Goal: Information Seeking & Learning: Understand process/instructions

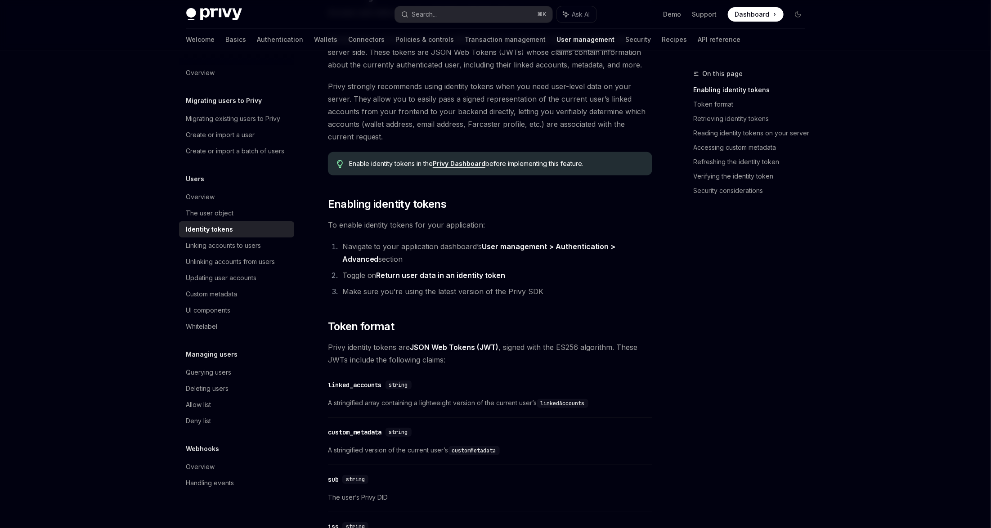
scroll to position [149, 0]
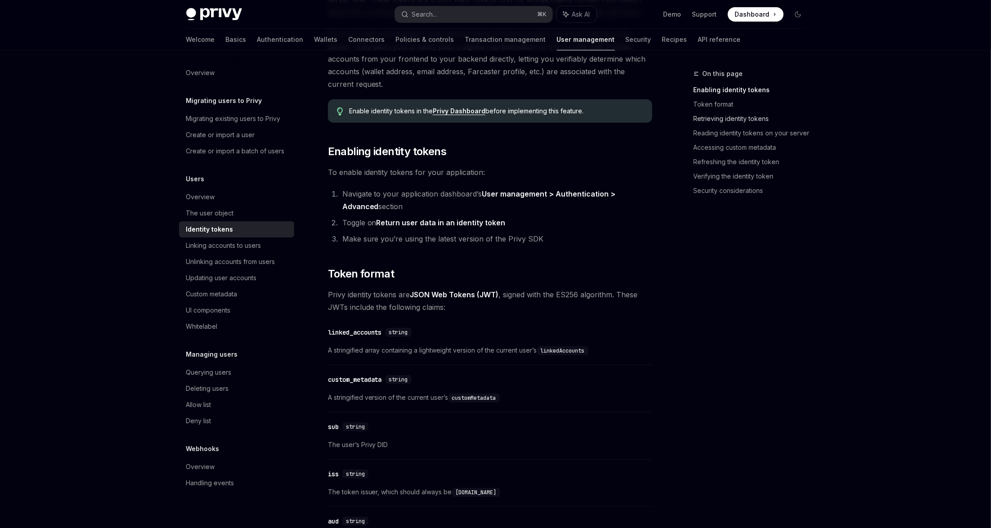
click at [705, 117] on link "Retrieving identity tokens" at bounding box center [753, 119] width 119 height 14
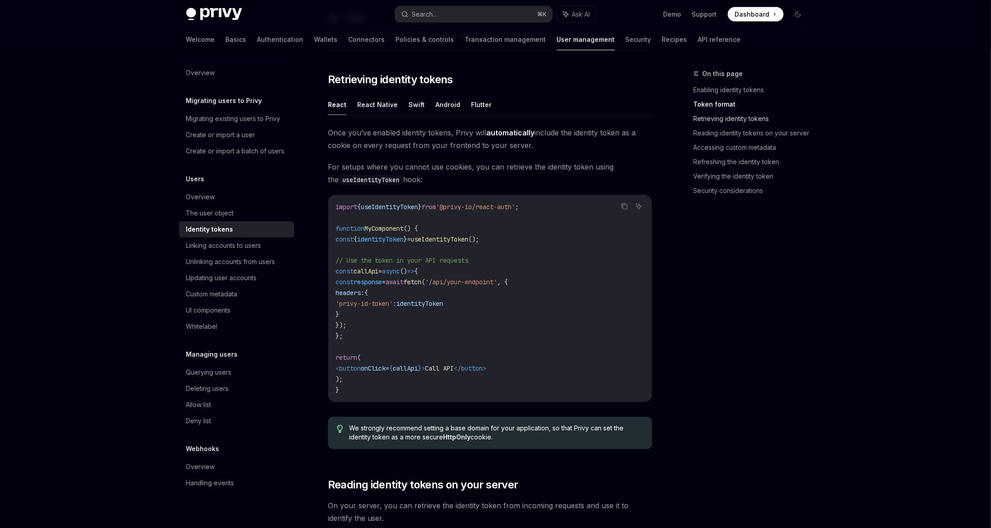
scroll to position [749, 0]
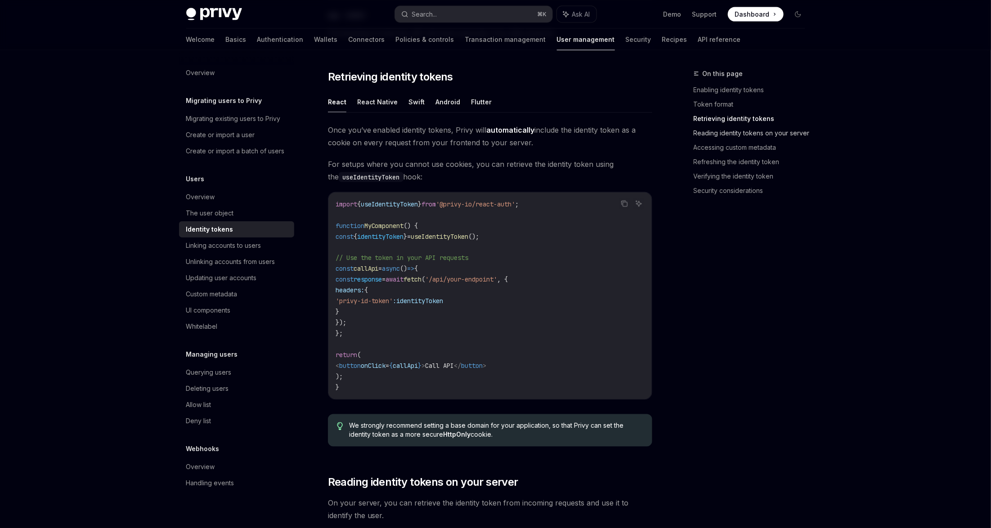
click at [707, 132] on link "Reading identity tokens on your server" at bounding box center [753, 133] width 119 height 14
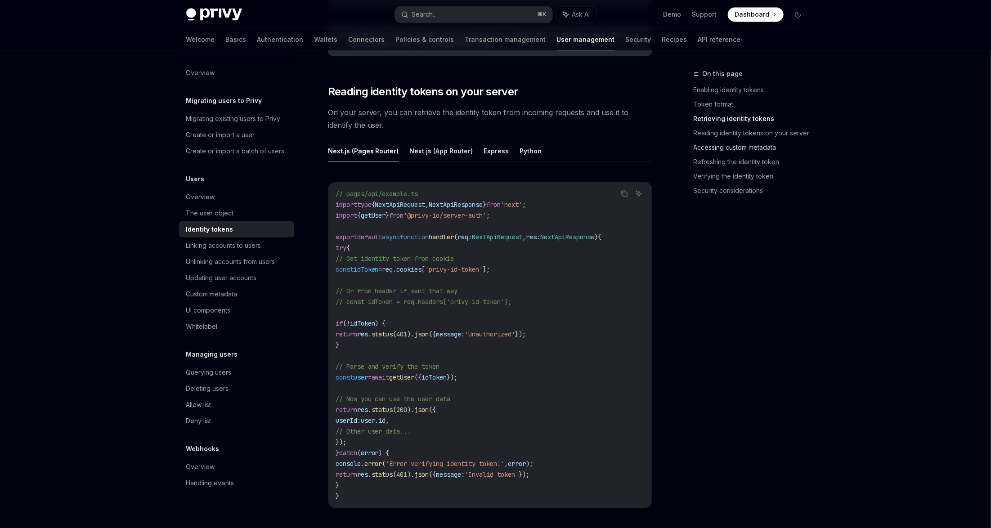
scroll to position [1155, 0]
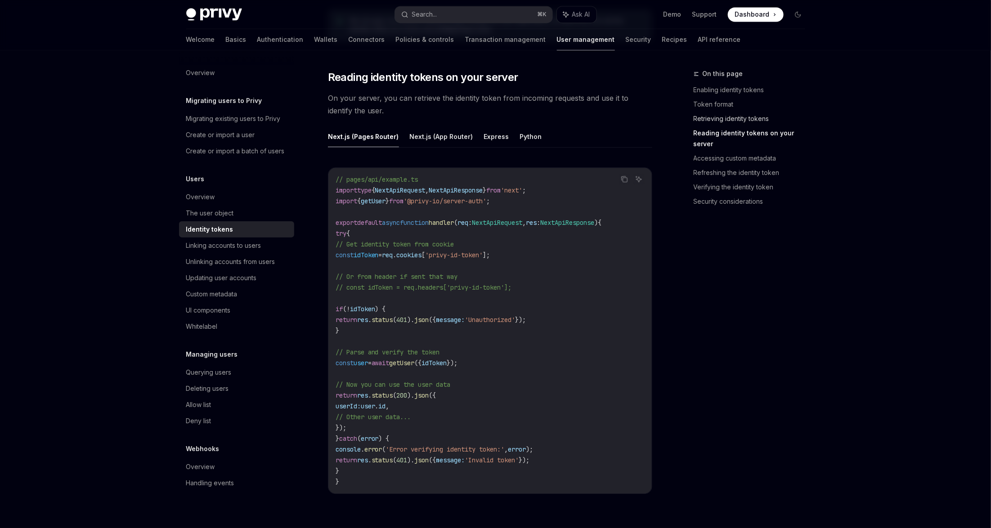
click at [715, 117] on link "Retrieving identity tokens" at bounding box center [753, 119] width 119 height 14
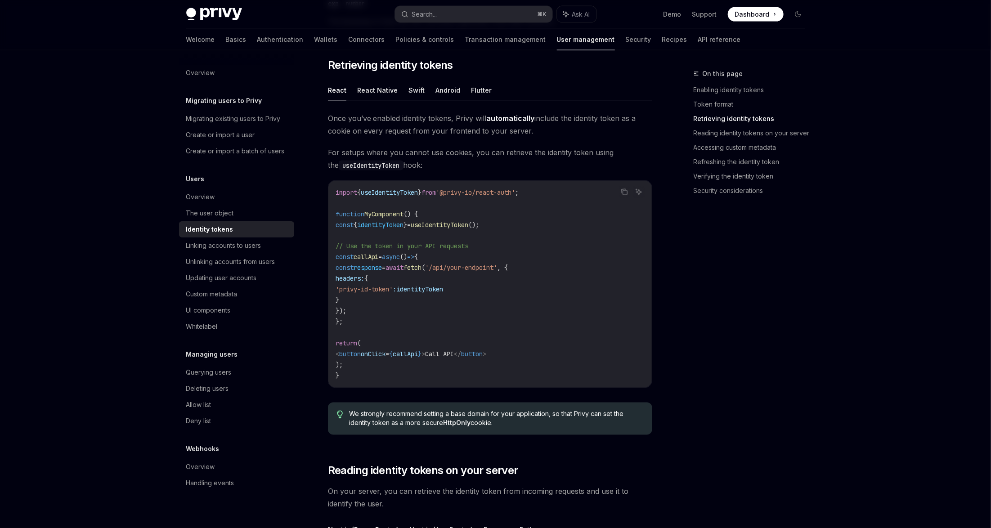
scroll to position [749, 0]
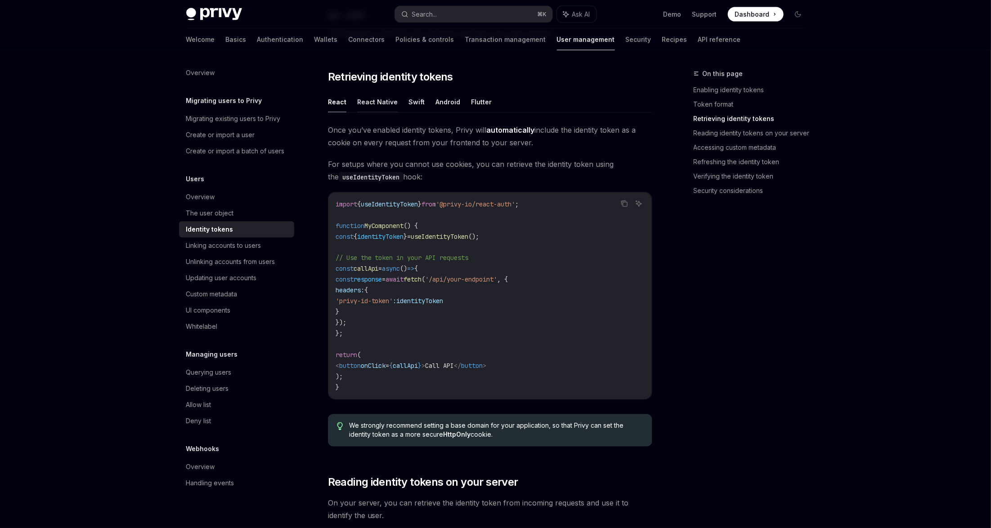
click at [382, 105] on button "React Native" at bounding box center [377, 101] width 41 height 21
type textarea "*"
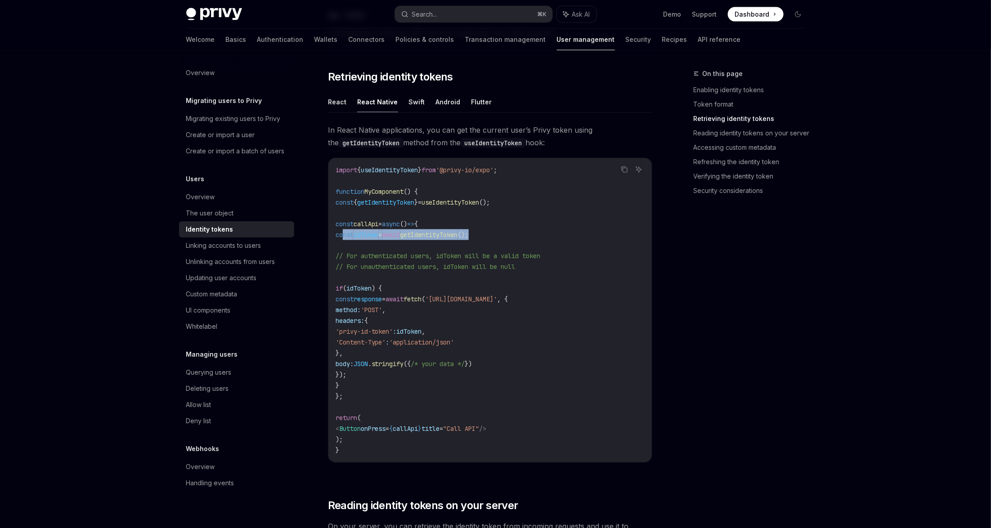
drag, startPoint x: 516, startPoint y: 233, endPoint x: 344, endPoint y: 233, distance: 172.7
click at [344, 233] on code "import { useIdentityToken } from '@privy-io/expo' ; function MyComponent () { c…" at bounding box center [490, 310] width 309 height 291
copy span "const idToken = await getIdentityToken ();"
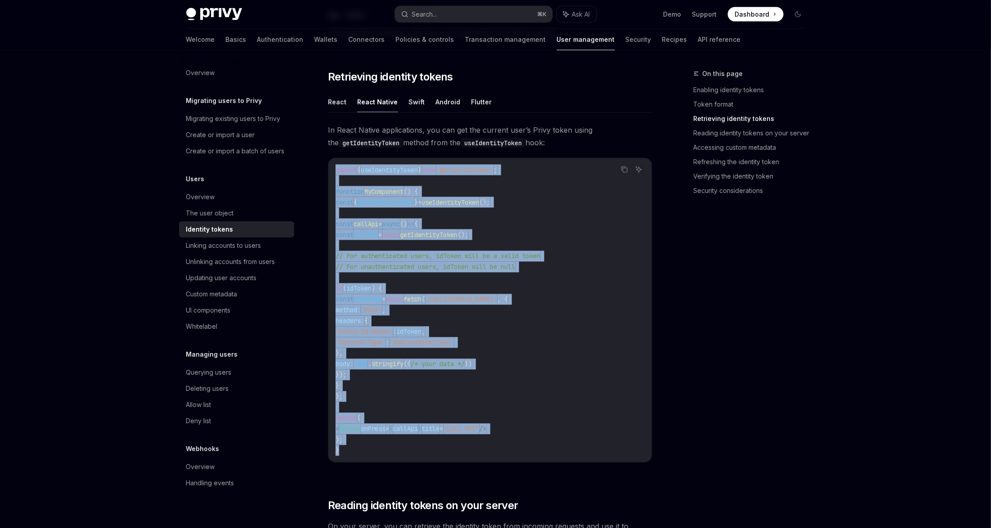
drag, startPoint x: 353, startPoint y: 449, endPoint x: 326, endPoint y: 154, distance: 296.3
copy code "import { useIdentityToken } from '@privy-io/expo' ; function MyComponent () { c…"
click at [567, 206] on code "import { useIdentityToken } from '@privy-io/expo' ; function MyComponent () { c…" at bounding box center [490, 310] width 309 height 291
